Goal: Task Accomplishment & Management: Complete application form

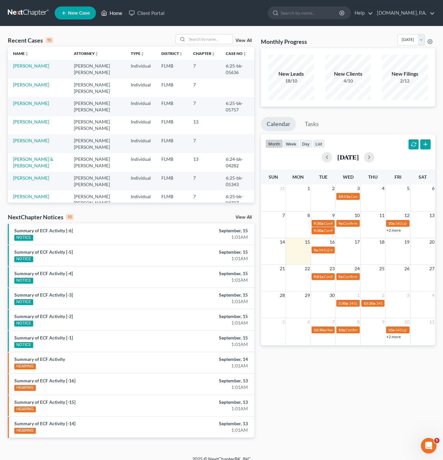
click at [116, 14] on link "Home" at bounding box center [112, 13] width 28 height 12
click at [46, 429] on div "HEARING" at bounding box center [90, 430] width 153 height 7
click at [35, 85] on link "[PERSON_NAME]" at bounding box center [31, 85] width 36 height 6
select select "4"
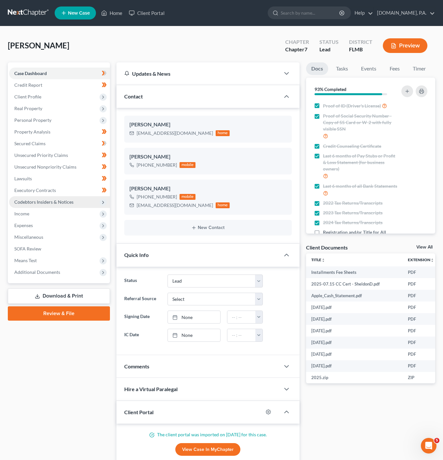
click at [70, 198] on span "Codebtors Insiders & Notices" at bounding box center [59, 202] width 101 height 12
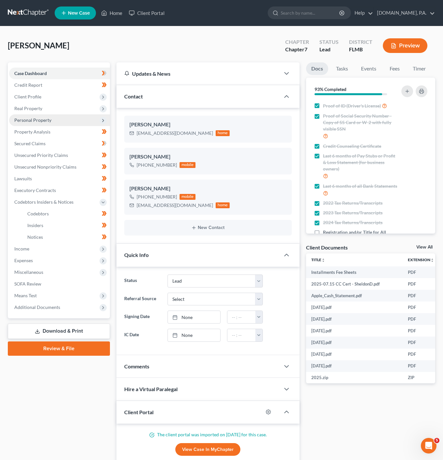
click at [79, 119] on span "Personal Property" at bounding box center [59, 120] width 101 height 12
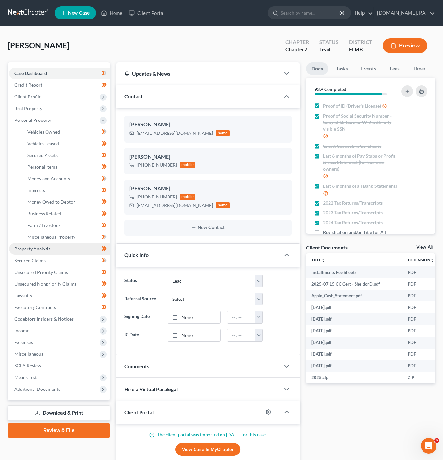
click at [58, 247] on link "Property Analysis" at bounding box center [59, 249] width 101 height 12
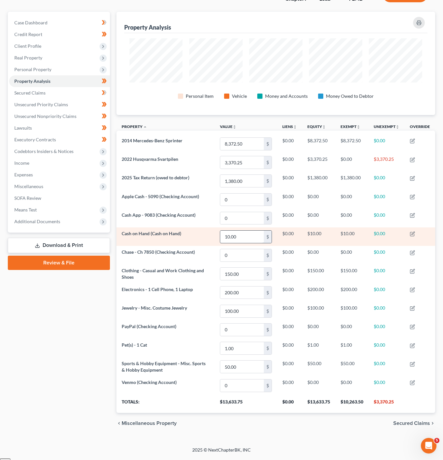
scroll to position [54, 0]
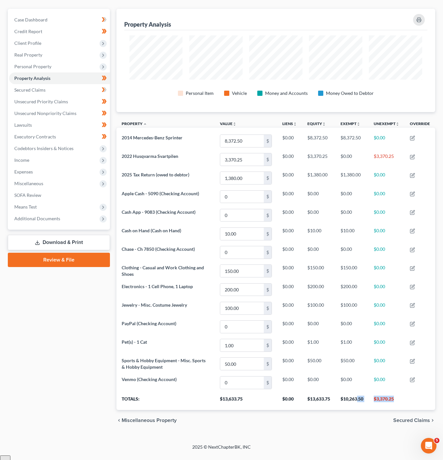
drag, startPoint x: 400, startPoint y: 406, endPoint x: 356, endPoint y: 405, distance: 43.9
click at [356, 405] on tr "Totals: $13,633.75 $0.00 $13,633.75 $10,263.50 $3,370.25" at bounding box center [275, 401] width 319 height 18
click at [326, 408] on th "$13,633.75" at bounding box center [318, 401] width 33 height 18
click at [79, 133] on link "Executory Contracts" at bounding box center [59, 137] width 101 height 12
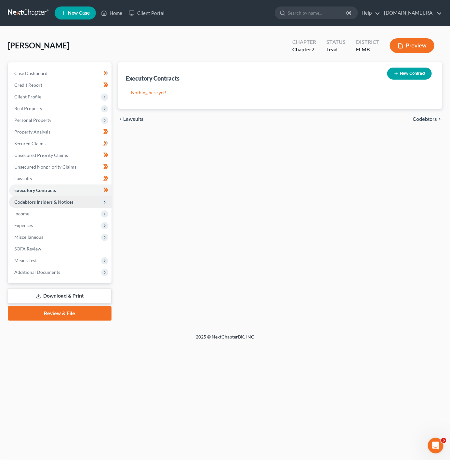
click at [67, 197] on span "Codebtors Insiders & Notices" at bounding box center [60, 202] width 102 height 12
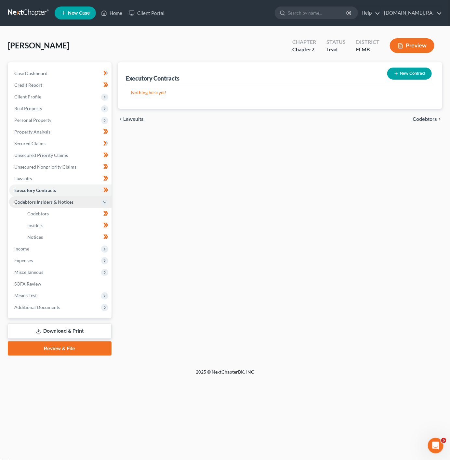
click at [67, 197] on span "Codebtors Insiders & Notices" at bounding box center [60, 202] width 102 height 12
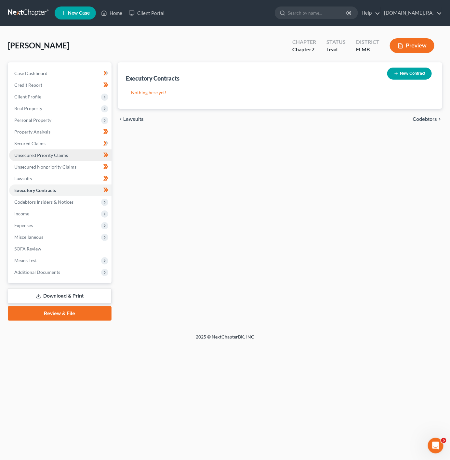
click at [63, 155] on span "Unsecured Priority Claims" at bounding box center [41, 155] width 54 height 6
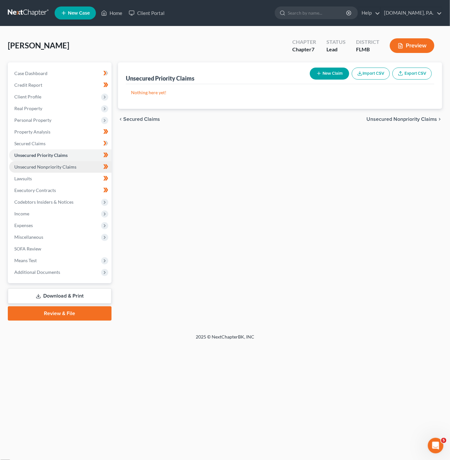
click at [63, 168] on span "Unsecured Nonpriority Claims" at bounding box center [45, 167] width 62 height 6
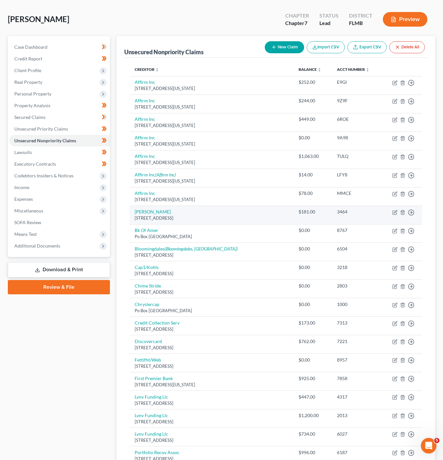
scroll to position [3, 0]
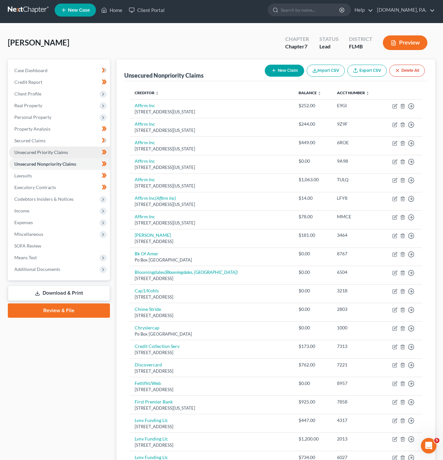
click at [51, 153] on span "Unsecured Priority Claims" at bounding box center [41, 153] width 54 height 6
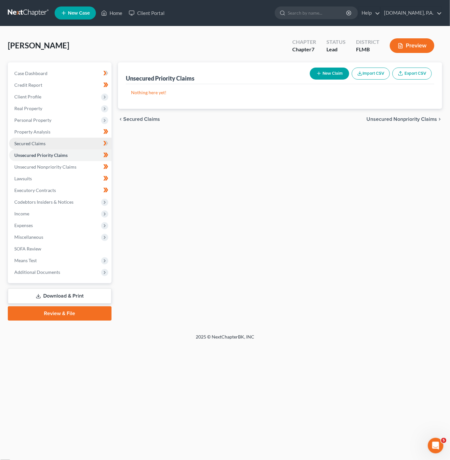
click at [51, 147] on link "Secured Claims" at bounding box center [60, 144] width 102 height 12
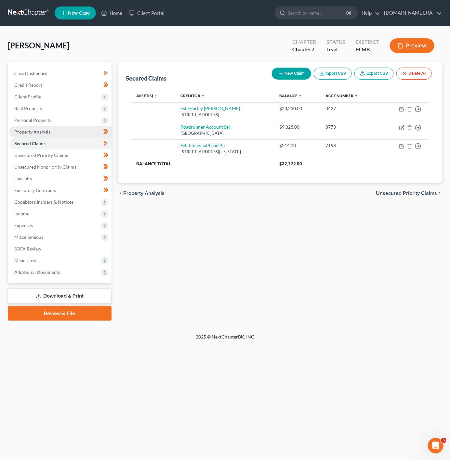
click at [41, 137] on link "Property Analysis" at bounding box center [60, 132] width 102 height 12
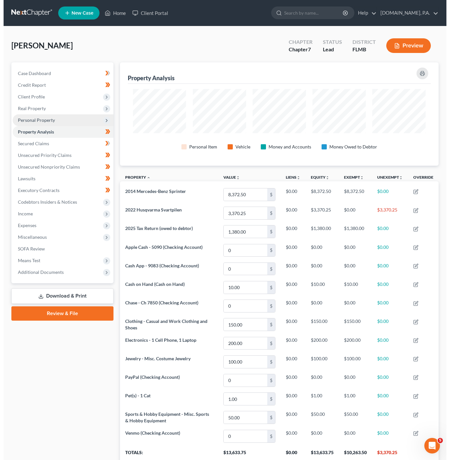
scroll to position [104, 318]
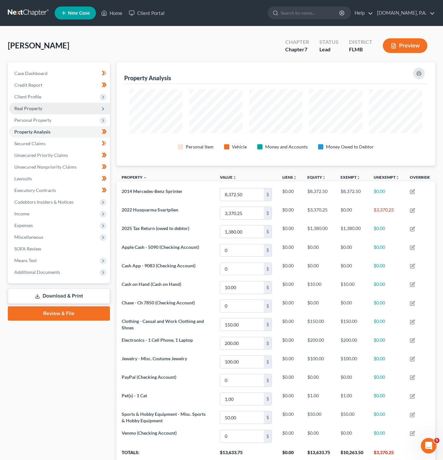
click at [70, 111] on span "Real Property" at bounding box center [59, 109] width 101 height 12
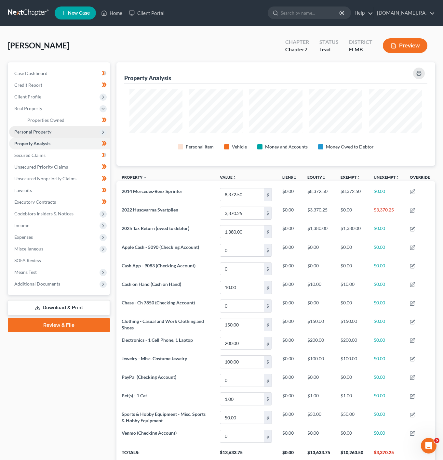
click at [66, 131] on span "Personal Property" at bounding box center [59, 132] width 101 height 12
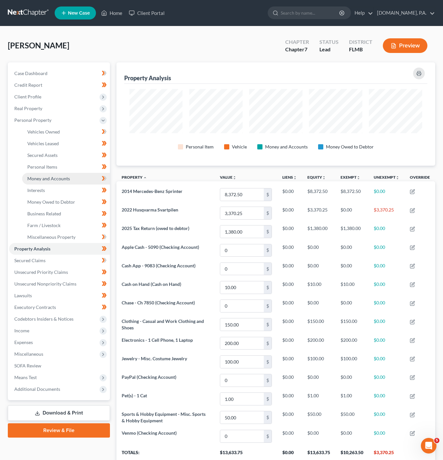
click at [75, 181] on link "Money and Accounts" at bounding box center [66, 179] width 88 height 12
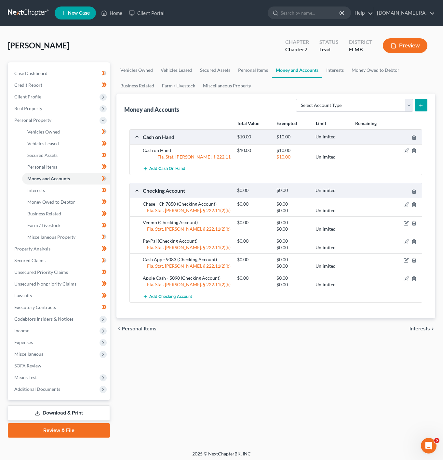
click at [260, 387] on div "Vehicles Owned Vehicles Leased Secured Assets Personal Items Money and Accounts…" at bounding box center [275, 249] width 325 height 375
click at [73, 190] on link "Interests" at bounding box center [66, 191] width 88 height 12
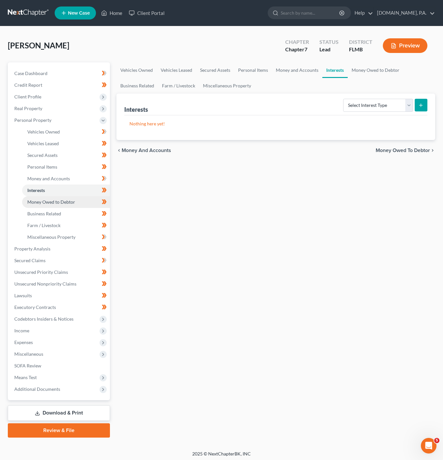
click at [70, 201] on span "Money Owed to Debtor" at bounding box center [51, 202] width 48 height 6
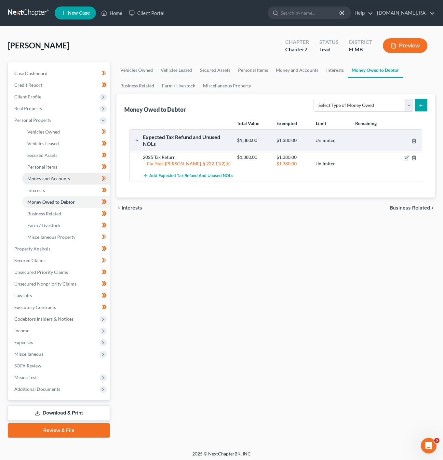
click at [81, 182] on link "Money and Accounts" at bounding box center [66, 179] width 88 height 12
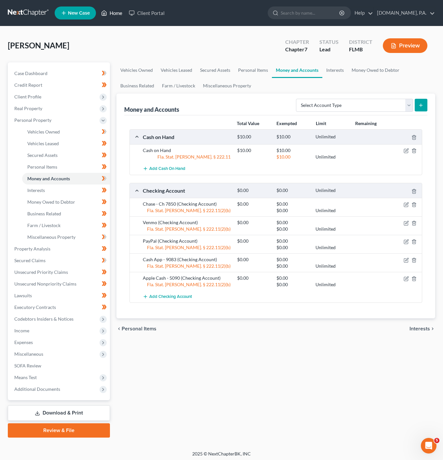
click at [106, 13] on icon at bounding box center [104, 13] width 6 height 8
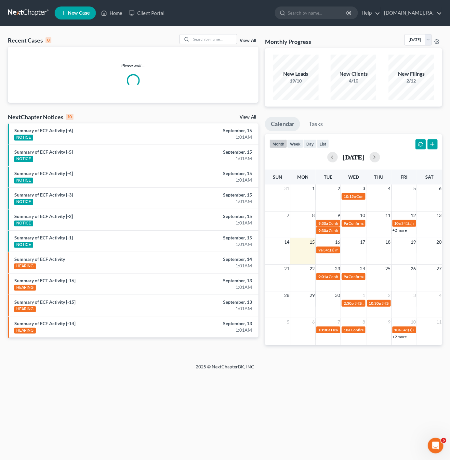
click at [219, 32] on div "Recent Cases 0 View All Please wait... NextChapter Notices 10 View All Summary …" at bounding box center [225, 194] width 450 height 337
click at [218, 34] on input "search" at bounding box center [214, 38] width 46 height 9
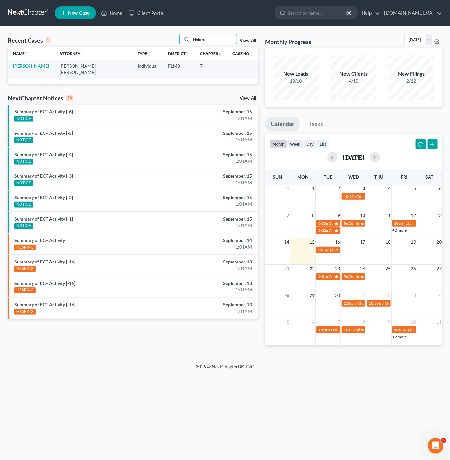
type input "Nelmes"
click at [20, 64] on link "[PERSON_NAME]" at bounding box center [31, 66] width 36 height 6
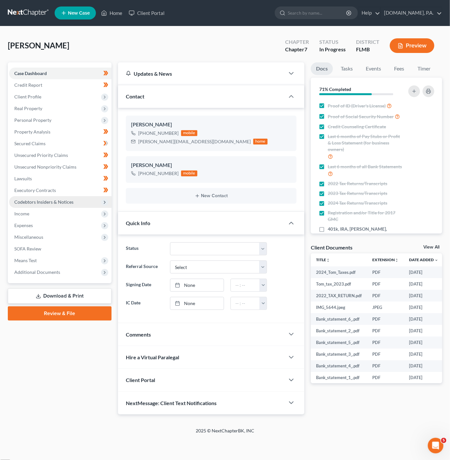
click at [99, 198] on span "Codebtors Insiders & Notices" at bounding box center [60, 202] width 102 height 12
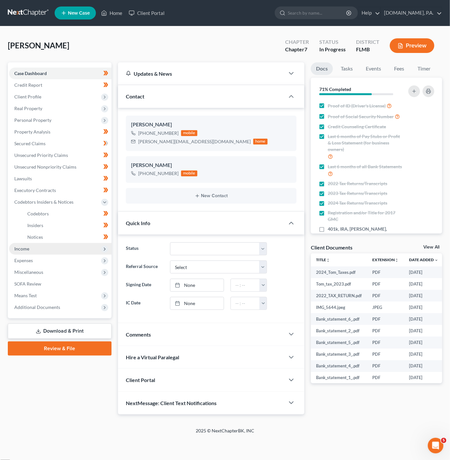
click at [71, 247] on span "Income" at bounding box center [60, 249] width 102 height 12
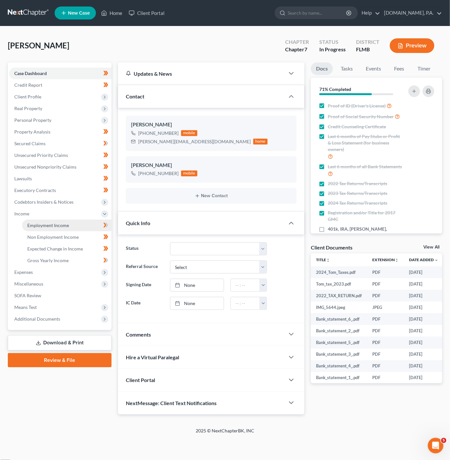
click at [70, 226] on link "Employment Income" at bounding box center [66, 226] width 89 height 12
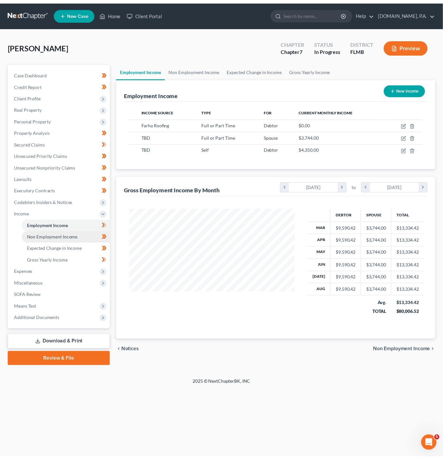
scroll to position [117, 182]
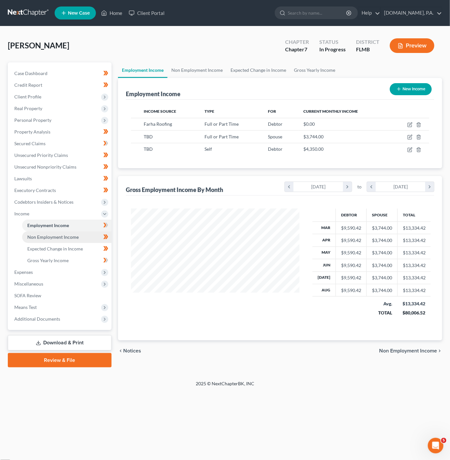
click at [71, 232] on link "Non Employment Income" at bounding box center [66, 237] width 89 height 12
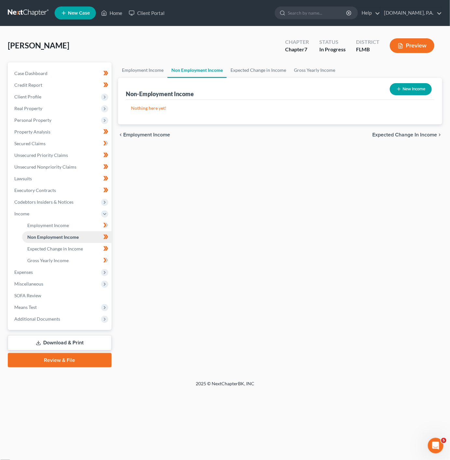
click at [65, 242] on link "Non Employment Income" at bounding box center [66, 237] width 89 height 12
click at [68, 254] on link "Expected Change in Income" at bounding box center [66, 249] width 89 height 12
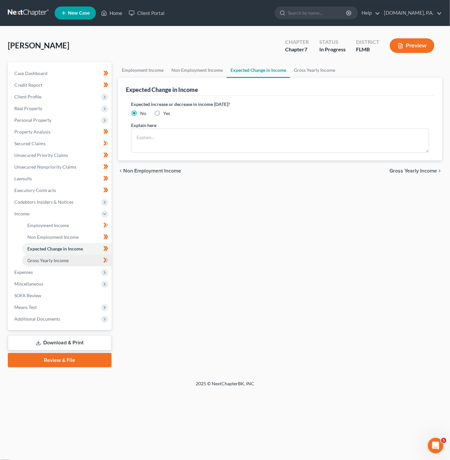
click at [66, 260] on span "Gross Yearly Income" at bounding box center [47, 261] width 41 height 6
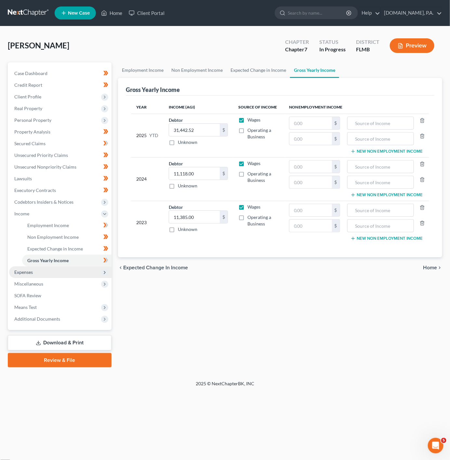
click at [62, 273] on span "Expenses" at bounding box center [60, 273] width 102 height 12
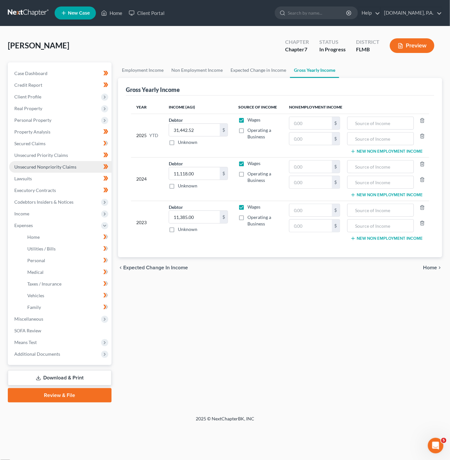
click at [72, 161] on link "Unsecured Nonpriority Claims" at bounding box center [60, 167] width 102 height 12
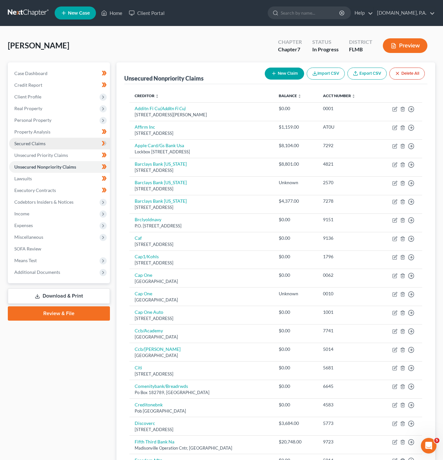
click at [71, 144] on link "Secured Claims" at bounding box center [59, 144] width 101 height 12
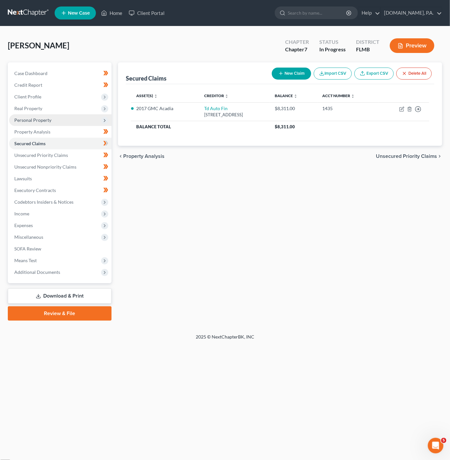
click at [60, 115] on span "Personal Property" at bounding box center [60, 120] width 102 height 12
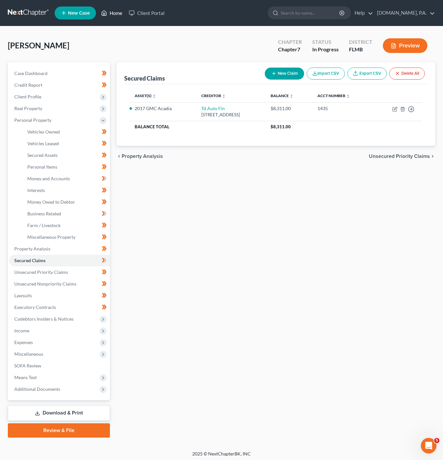
drag, startPoint x: 111, startPoint y: 13, endPoint x: 92, endPoint y: 61, distance: 51.5
click at [111, 13] on link "Home" at bounding box center [112, 13] width 28 height 12
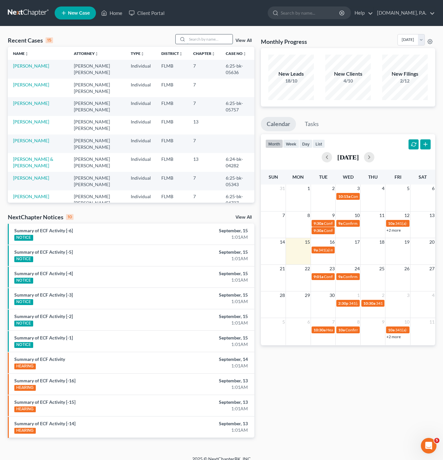
click at [197, 37] on input "search" at bounding box center [210, 38] width 46 height 9
type input "jennifer"
click at [249, 37] on div "jennifer View All" at bounding box center [214, 39] width 79 height 10
click at [31, 67] on link "[PERSON_NAME]" at bounding box center [31, 66] width 36 height 6
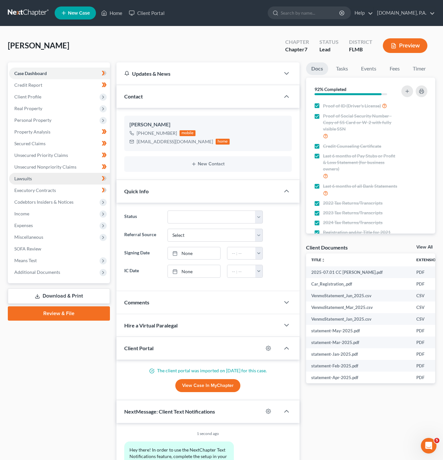
click at [85, 179] on link "Lawsuits" at bounding box center [59, 179] width 101 height 12
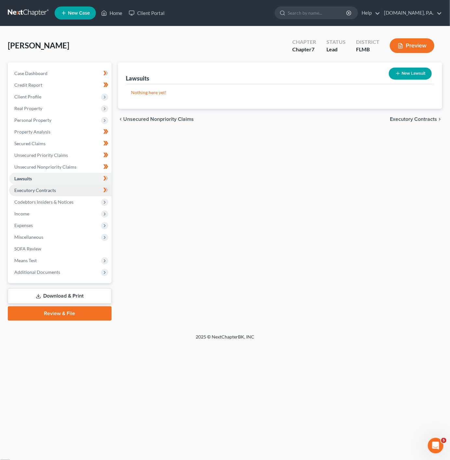
click at [83, 188] on link "Executory Contracts" at bounding box center [60, 191] width 102 height 12
click at [104, 170] on icon at bounding box center [105, 167] width 5 height 8
click at [105, 174] on link "Lawsuits" at bounding box center [60, 179] width 102 height 12
click at [108, 166] on icon at bounding box center [105, 167] width 5 height 8
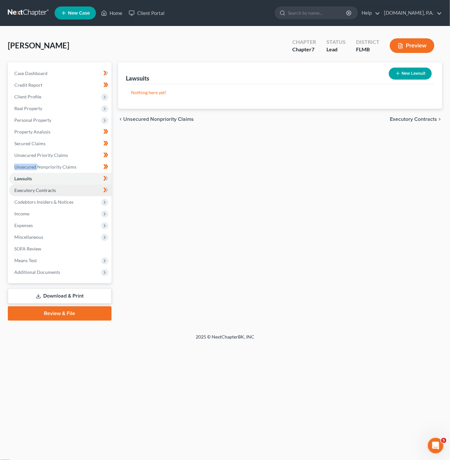
click at [95, 185] on link "Executory Contracts" at bounding box center [60, 191] width 102 height 12
click at [401, 75] on button "New Contract" at bounding box center [409, 74] width 45 height 12
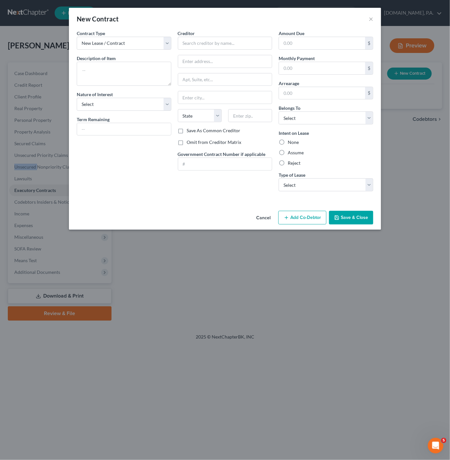
click at [267, 217] on button "Cancel" at bounding box center [263, 218] width 25 height 13
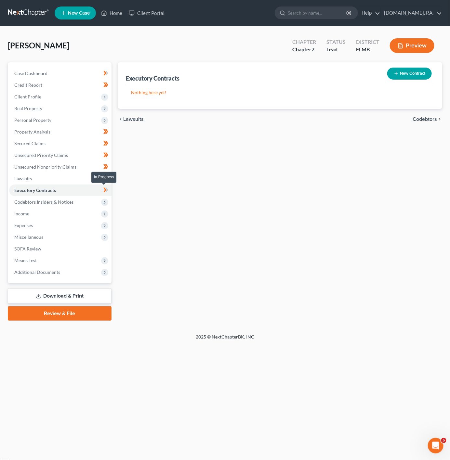
click at [105, 188] on icon at bounding box center [105, 190] width 5 height 8
click at [109, 179] on span at bounding box center [105, 180] width 11 height 10
click at [89, 112] on span "Real Property" at bounding box center [60, 109] width 102 height 12
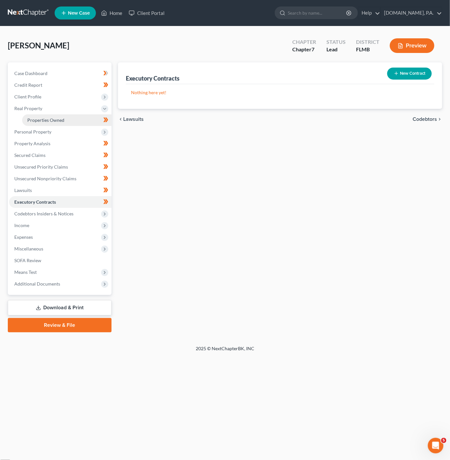
click at [80, 125] on link "Properties Owned" at bounding box center [66, 120] width 89 height 12
click at [94, 128] on span "Personal Property" at bounding box center [60, 132] width 102 height 12
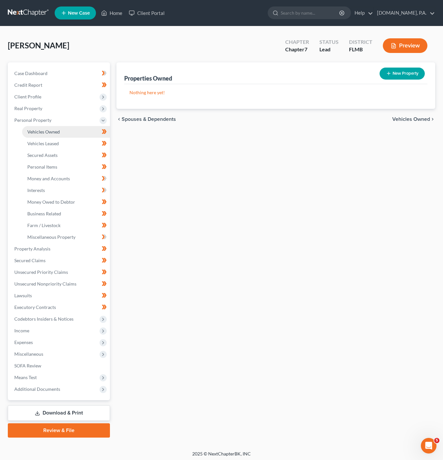
click at [83, 131] on link "Vehicles Owned" at bounding box center [66, 132] width 88 height 12
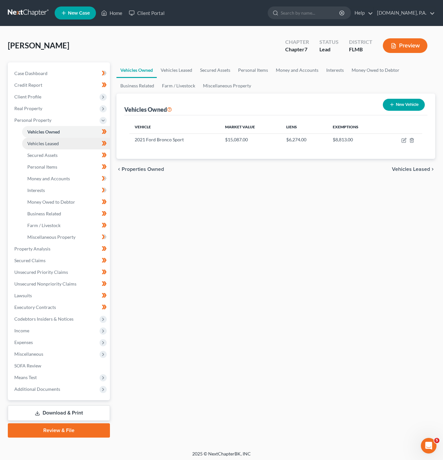
click at [92, 147] on link "Vehicles Leased" at bounding box center [66, 144] width 88 height 12
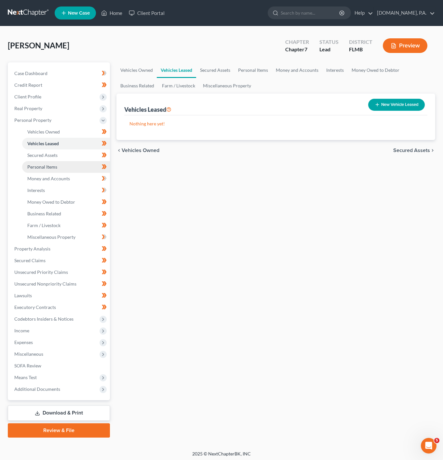
click at [72, 161] on link "Personal Items" at bounding box center [66, 167] width 88 height 12
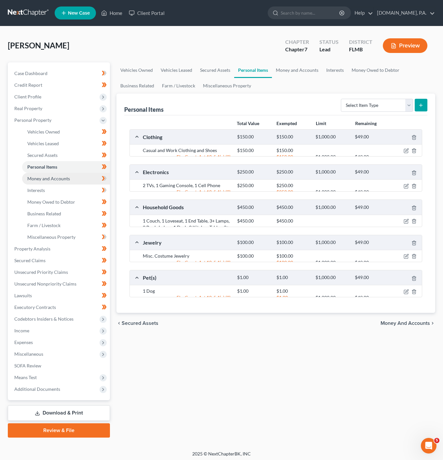
click at [73, 178] on link "Money and Accounts" at bounding box center [66, 179] width 88 height 12
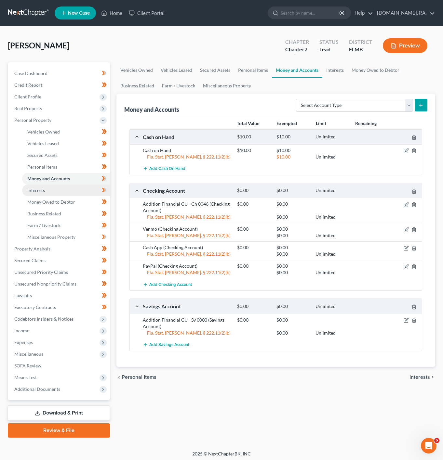
click at [84, 191] on link "Interests" at bounding box center [66, 191] width 88 height 12
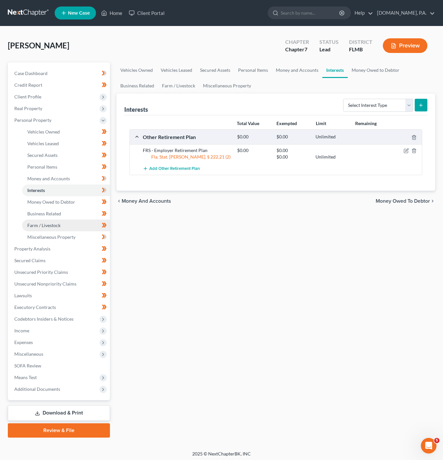
click at [33, 227] on span "Farm / Livestock" at bounding box center [43, 226] width 33 height 6
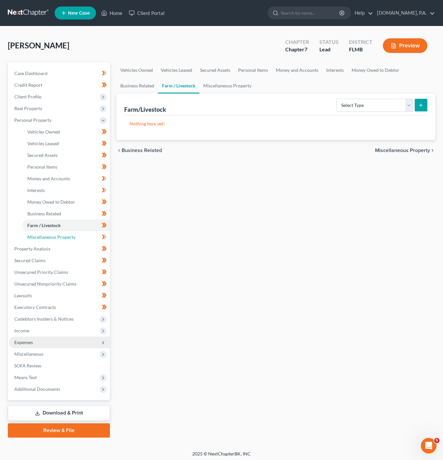
click at [68, 236] on span "Miscellaneous Property" at bounding box center [51, 237] width 48 height 6
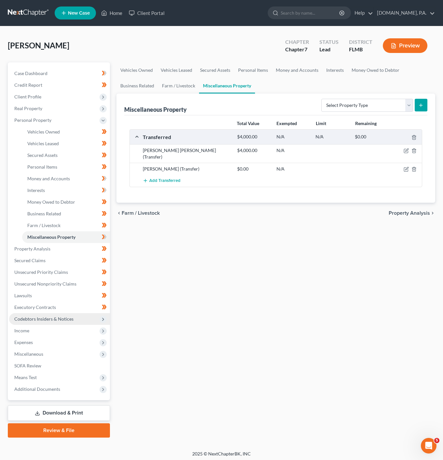
click at [80, 318] on span "Codebtors Insiders & Notices" at bounding box center [59, 319] width 101 height 12
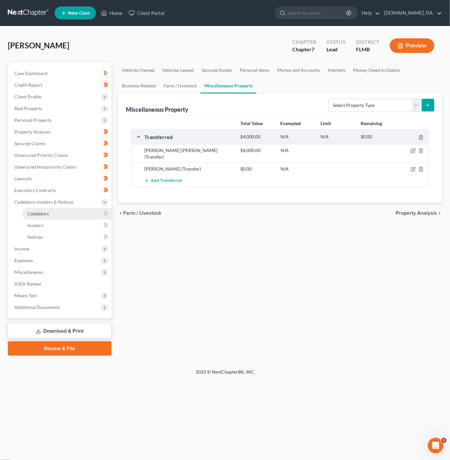
click at [68, 218] on link "Codebtors" at bounding box center [66, 214] width 89 height 12
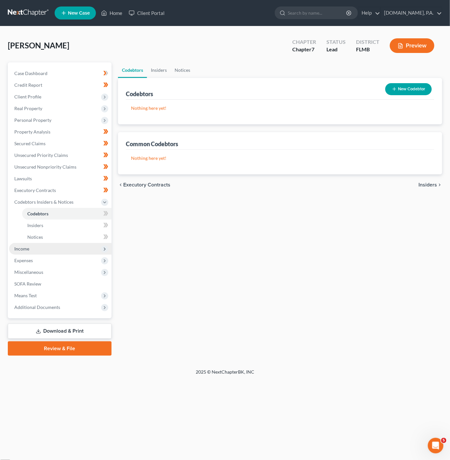
drag, startPoint x: 52, startPoint y: 251, endPoint x: 64, endPoint y: 253, distance: 12.8
click at [52, 251] on span "Income" at bounding box center [60, 249] width 102 height 12
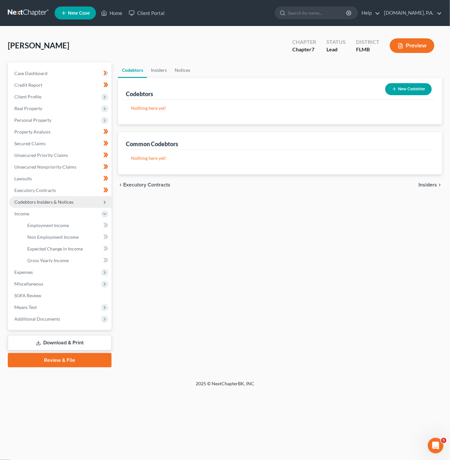
click at [82, 206] on span "Codebtors Insiders & Notices" at bounding box center [60, 202] width 102 height 12
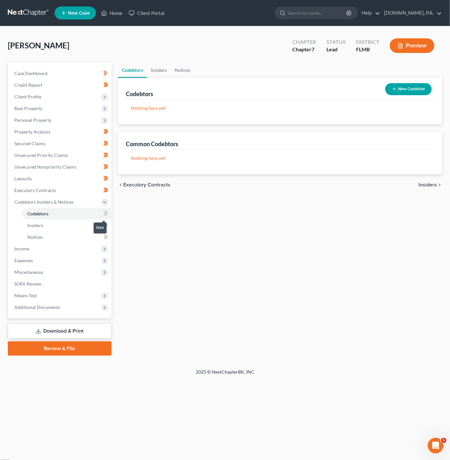
click at [102, 214] on span at bounding box center [105, 215] width 11 height 10
click at [86, 249] on span "Income" at bounding box center [60, 249] width 102 height 12
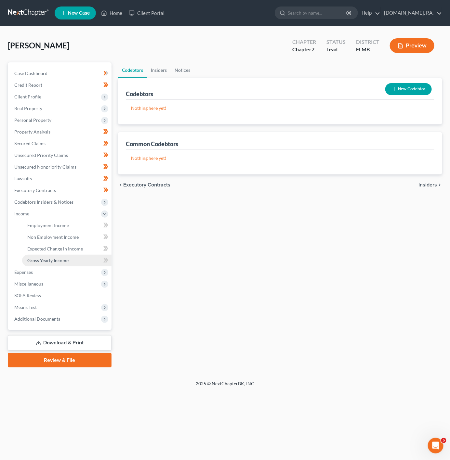
click at [73, 265] on link "Gross Yearly Income" at bounding box center [66, 261] width 89 height 12
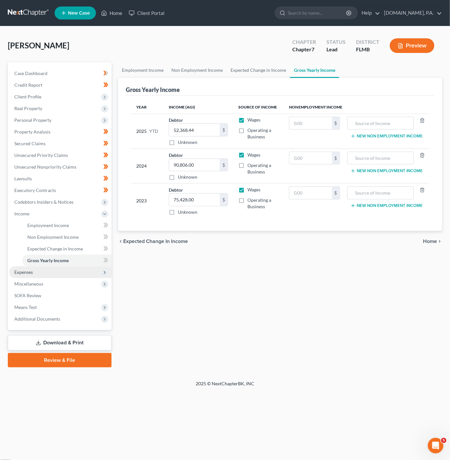
click at [73, 267] on span "Expenses" at bounding box center [60, 273] width 102 height 12
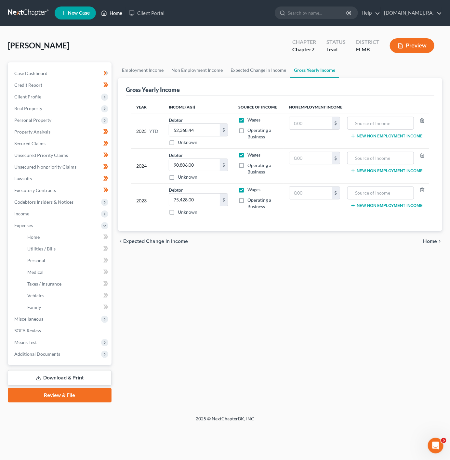
click at [110, 16] on link "Home" at bounding box center [112, 13] width 28 height 12
